Goal: Information Seeking & Learning: Understand process/instructions

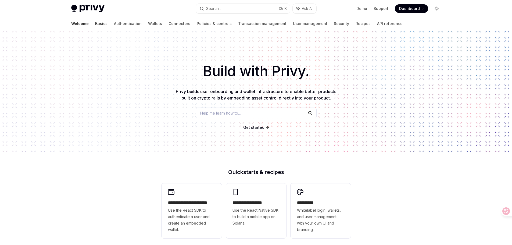
click at [95, 23] on link "Basics" at bounding box center [101, 23] width 12 height 13
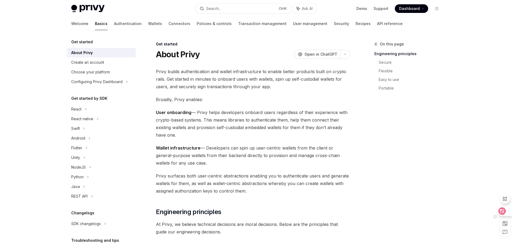
click at [501, 212] on icon at bounding box center [501, 210] width 5 height 5
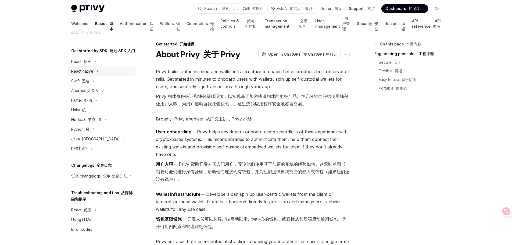
scroll to position [84, 0]
click at [220, 24] on link "Policies & controls 策略和控制" at bounding box center [239, 23] width 38 height 13
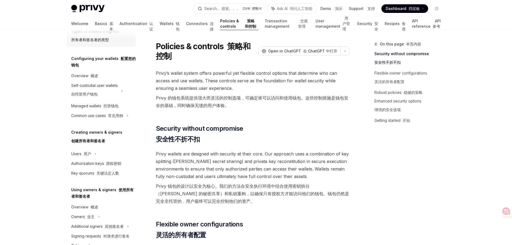
scroll to position [54, 0]
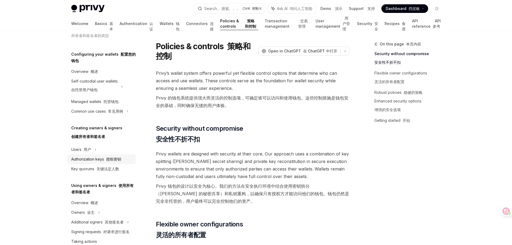
click at [110, 160] on font "授权密钥" at bounding box center [113, 159] width 15 height 5
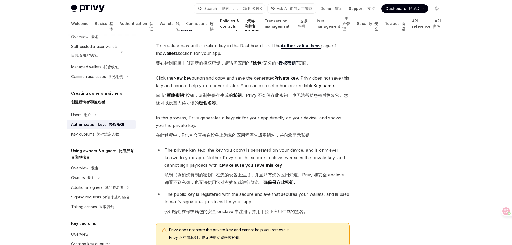
scroll to position [107, 0]
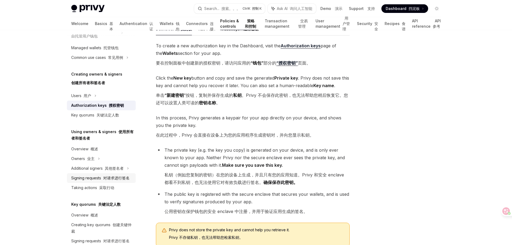
click at [99, 181] on div "Signing requests 对请求进行签名" at bounding box center [100, 178] width 58 height 6
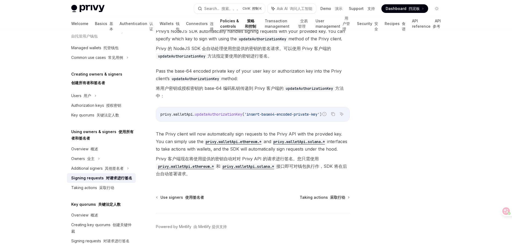
scroll to position [318, 0]
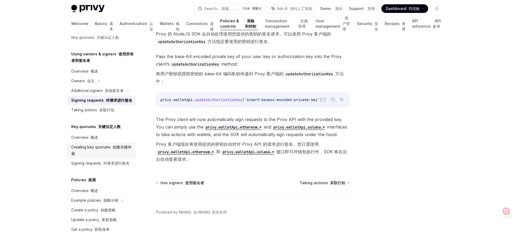
scroll to position [205, 0]
click at [298, 24] on font "交易管理" at bounding box center [303, 23] width 11 height 11
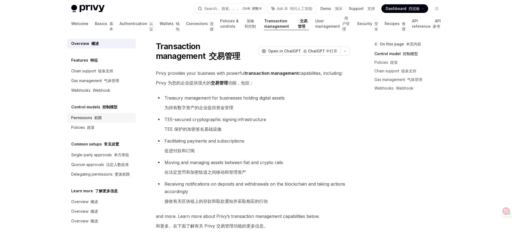
click at [92, 120] on div "Permissions 权限" at bounding box center [86, 117] width 31 height 6
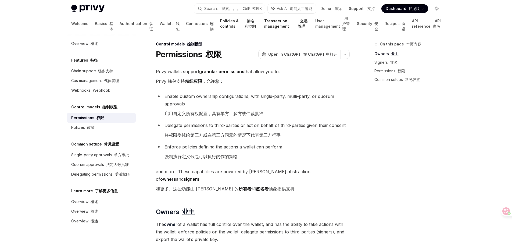
click at [220, 24] on link "Policies & controls 策略和控制" at bounding box center [239, 23] width 38 height 13
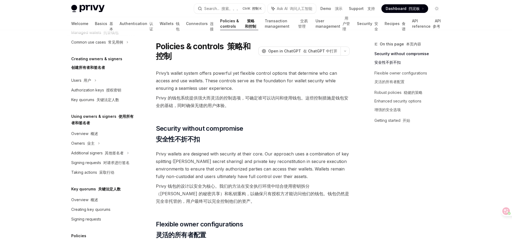
scroll to position [134, 0]
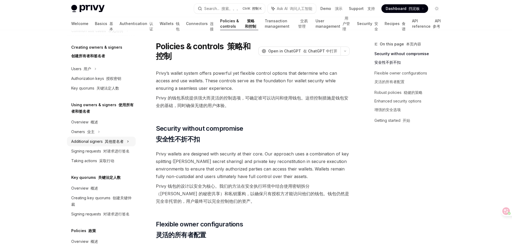
click at [96, 144] on div "Additional signers 其他签名者" at bounding box center [97, 141] width 52 height 6
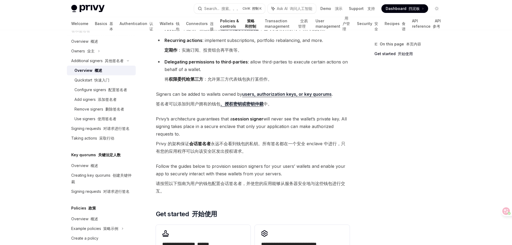
scroll to position [134, 0]
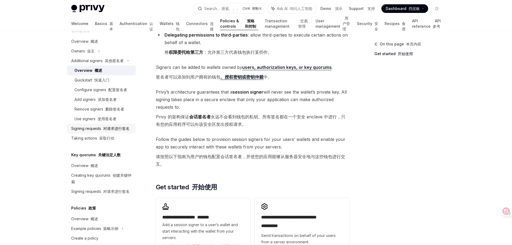
click at [95, 132] on div "Signing requests 对请求进行签名" at bounding box center [100, 128] width 58 height 6
type textarea "*"
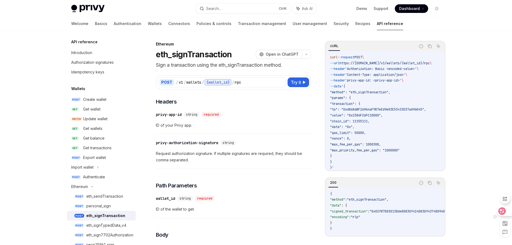
click at [503, 212] on icon at bounding box center [502, 211] width 5 height 4
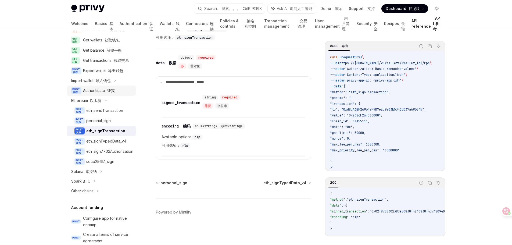
scroll to position [107, 0]
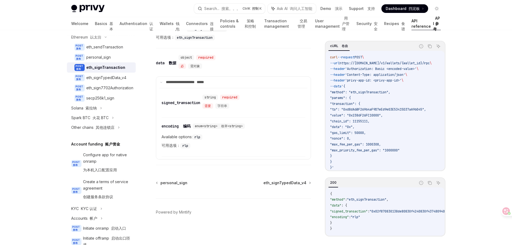
scroll to position [0, 0]
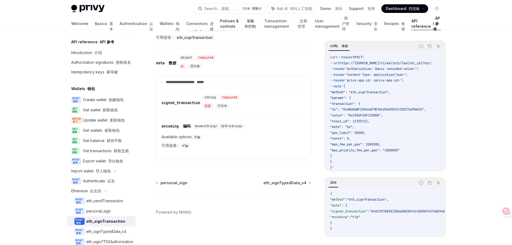
click at [220, 22] on link "Policies & controls 策略和控制" at bounding box center [239, 23] width 38 height 13
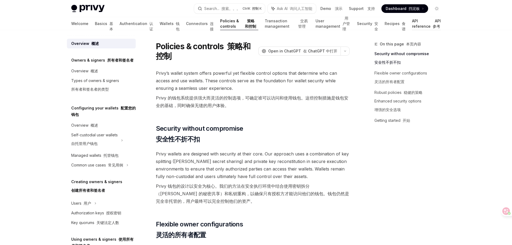
click at [418, 24] on link "API reference API 参考" at bounding box center [426, 23] width 29 height 13
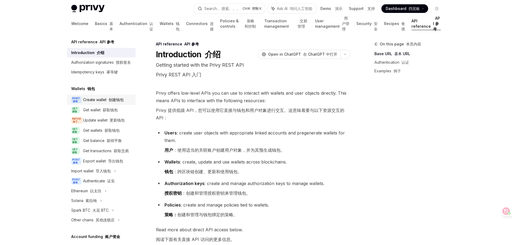
click at [112, 102] on font "创建钱包" at bounding box center [116, 99] width 15 height 5
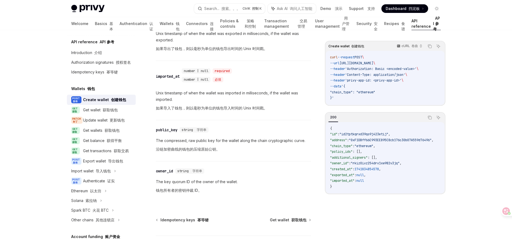
scroll to position [1021, 0]
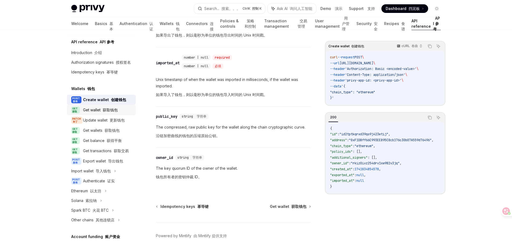
click at [114, 112] on font "获取钱包" at bounding box center [110, 109] width 15 height 5
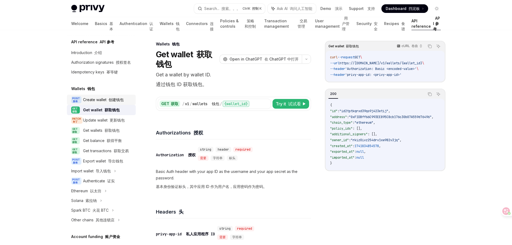
click at [114, 102] on font "创建钱包" at bounding box center [116, 99] width 15 height 5
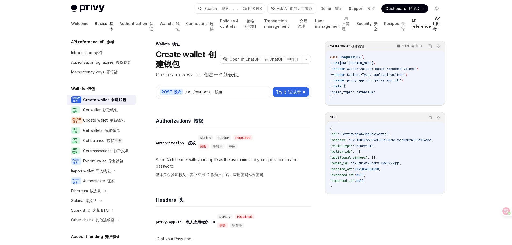
click at [95, 25] on link "Basics 基本" at bounding box center [104, 23] width 18 height 13
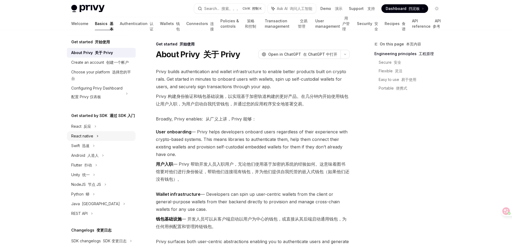
click at [89, 139] on div "React native" at bounding box center [82, 136] width 22 height 6
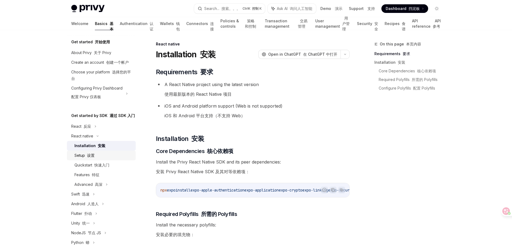
scroll to position [27, 0]
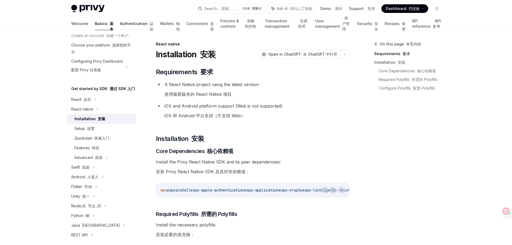
click at [123, 27] on link "Authentication 认证" at bounding box center [137, 23] width 34 height 13
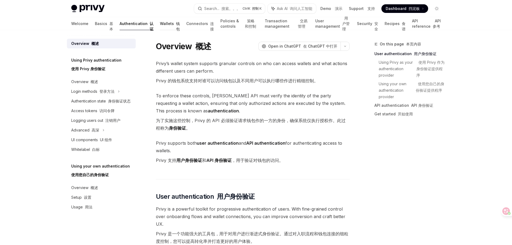
click at [160, 26] on link "Wallets 钱包" at bounding box center [170, 23] width 20 height 13
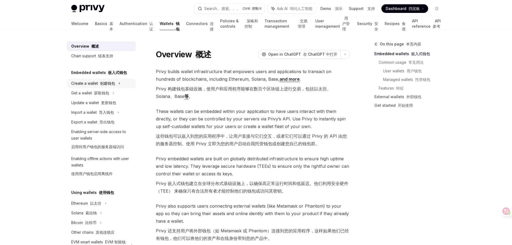
click at [116, 86] on div "Create a wallet 创建钱包" at bounding box center [101, 83] width 69 height 10
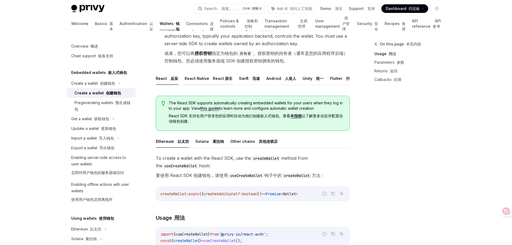
click at [213, 77] on font "React 原生" at bounding box center [223, 78] width 20 height 5
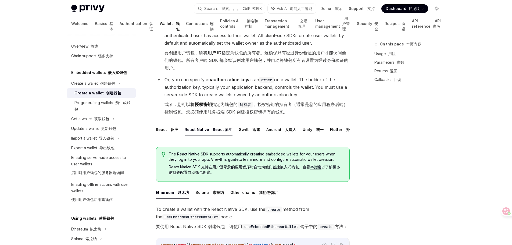
scroll to position [78, 0]
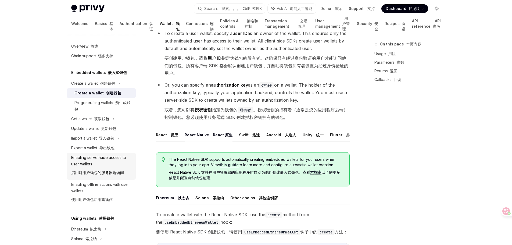
click at [103, 170] on font "启用对用户钱包的服务器端访问" at bounding box center [97, 172] width 53 height 5
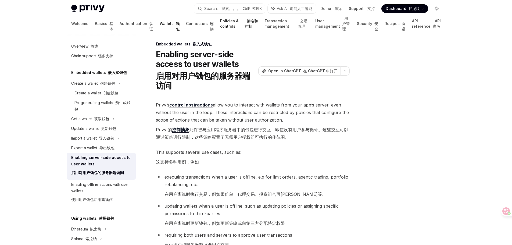
click at [245, 26] on font "策略和控制" at bounding box center [251, 24] width 13 height 10
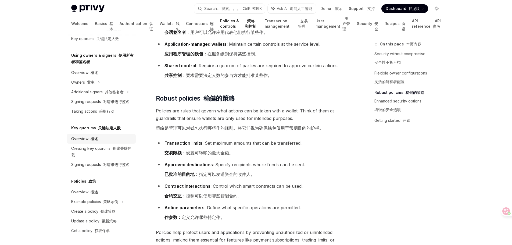
scroll to position [151, 0]
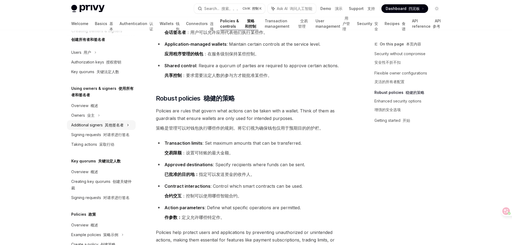
click at [107, 126] on font "其他签名者" at bounding box center [114, 125] width 19 height 5
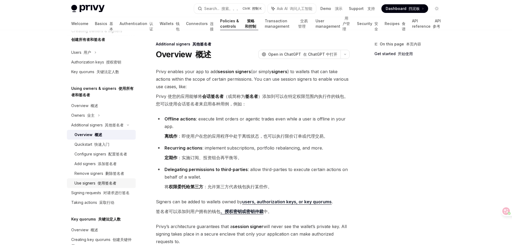
click at [117, 186] on div "Use signers 使用签名者" at bounding box center [103, 183] width 58 height 6
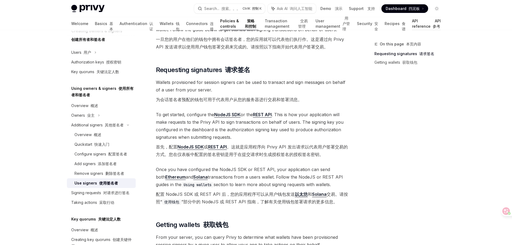
scroll to position [54, 0]
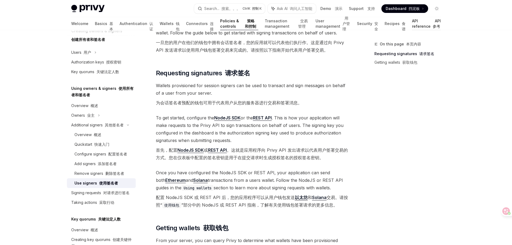
click at [433, 24] on font "API 参考" at bounding box center [437, 24] width 8 height 10
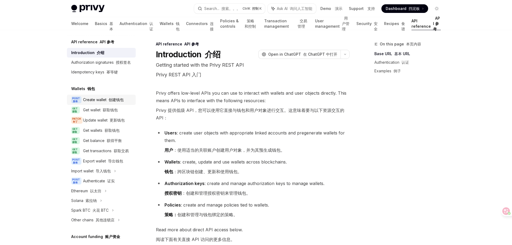
click at [121, 102] on font "创建钱包" at bounding box center [116, 99] width 15 height 5
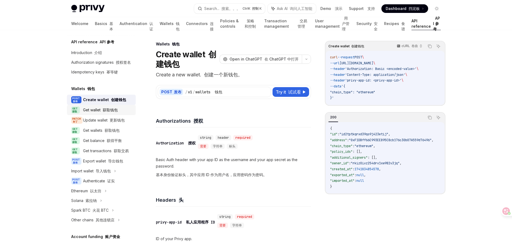
click at [111, 112] on font "获取钱包" at bounding box center [110, 109] width 15 height 5
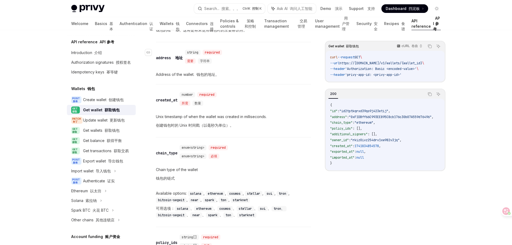
scroll to position [403, 0]
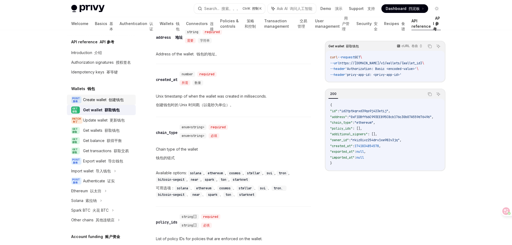
click at [118, 102] on font "创建钱包" at bounding box center [116, 99] width 15 height 5
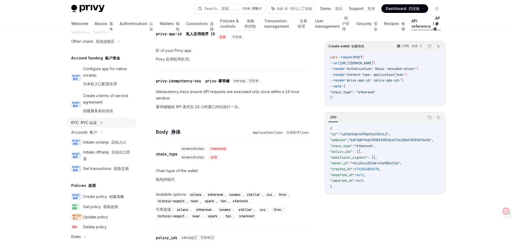
scroll to position [188, 0]
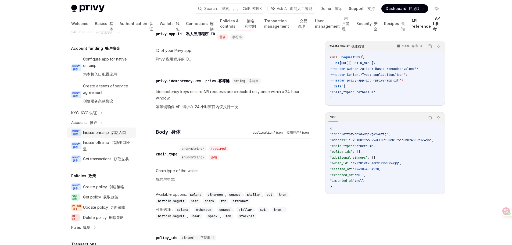
click at [113, 135] on font "启动入口" at bounding box center [118, 132] width 15 height 5
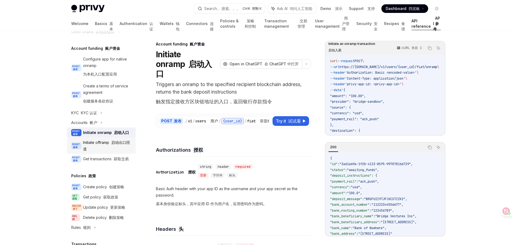
click at [112, 152] on div "Initiate offramp 启动出口匝道" at bounding box center [107, 145] width 49 height 13
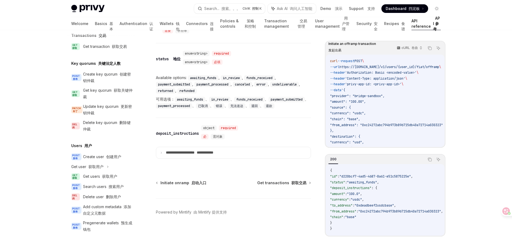
scroll to position [415, 0]
click at [106, 173] on link "GET 获取 Get users 获取用户" at bounding box center [101, 176] width 69 height 10
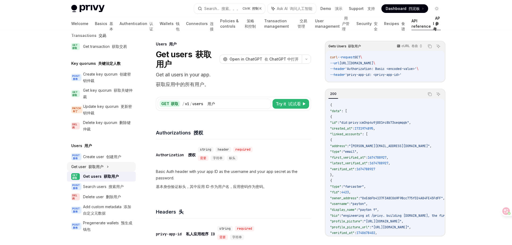
click at [96, 167] on font "获取用户" at bounding box center [95, 166] width 15 height 5
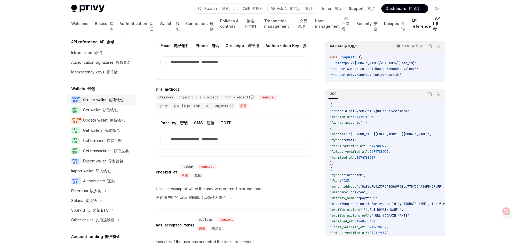
click at [117, 102] on font "创建钱包" at bounding box center [116, 99] width 15 height 5
type textarea "*"
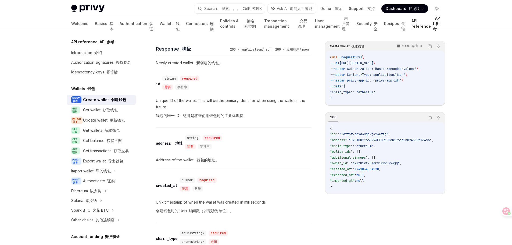
scroll to position [618, 0]
drag, startPoint x: 42, startPoint y: 127, endPoint x: 46, endPoint y: 127, distance: 4.0
click at [42, 127] on div "Privy Docs home page Search... 搜索。。。 Ctrl K 控制 K Ask AI 询问人工智能 Demo 演示 Support …" at bounding box center [256, 48] width 512 height 1333
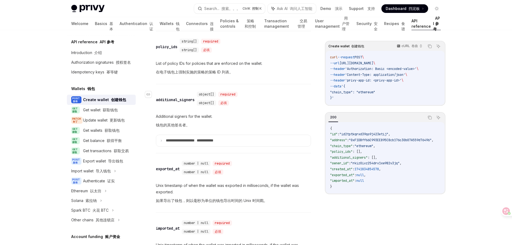
scroll to position [914, 0]
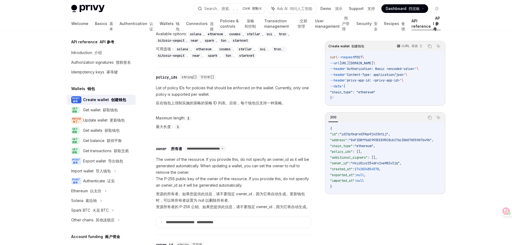
scroll to position [335, 0]
